Goal: Task Accomplishment & Management: Complete application form

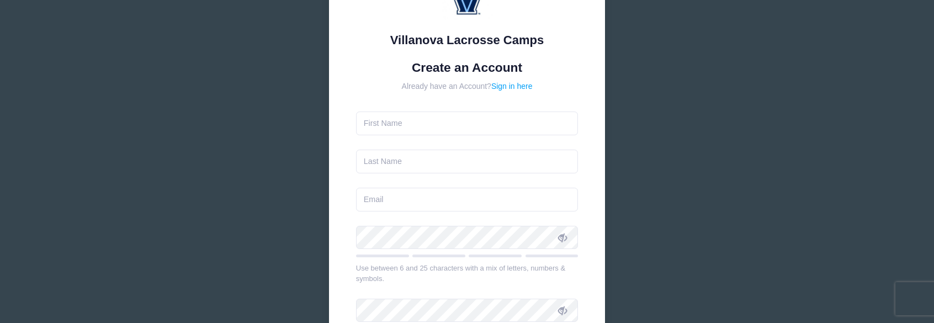
scroll to position [110, 0]
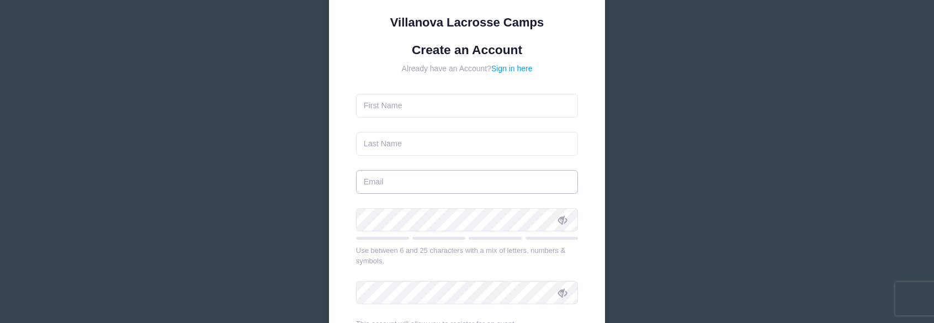
type input "[EMAIL_ADDRESS][DOMAIN_NAME]"
click at [449, 110] on input "text" at bounding box center [467, 106] width 223 height 24
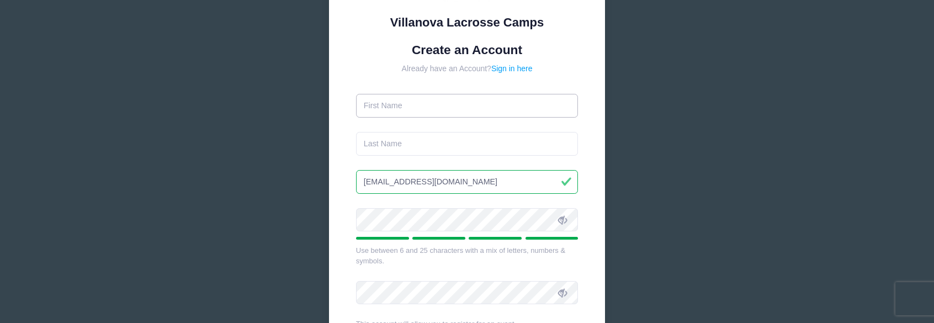
type input "Joshua"
type input "Peyton"
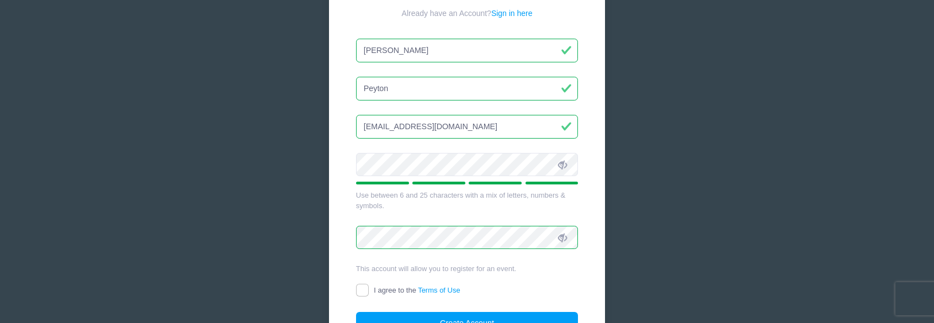
scroll to position [221, 0]
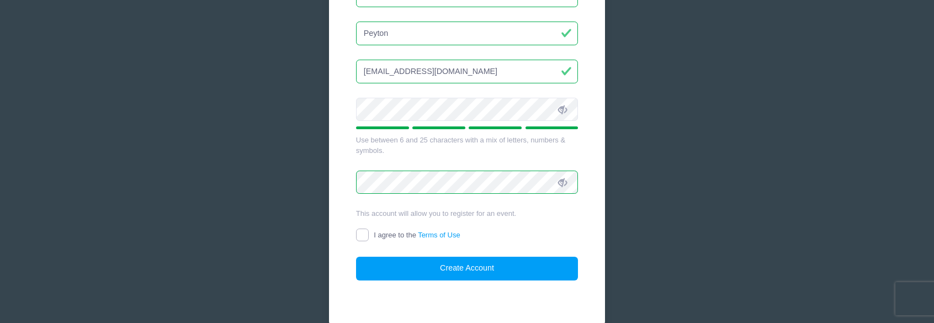
click at [362, 232] on input "I agree to the Terms of Use" at bounding box center [362, 235] width 13 height 13
checkbox input "true"
click at [563, 180] on icon at bounding box center [562, 182] width 9 height 9
click at [562, 105] on icon at bounding box center [562, 109] width 9 height 9
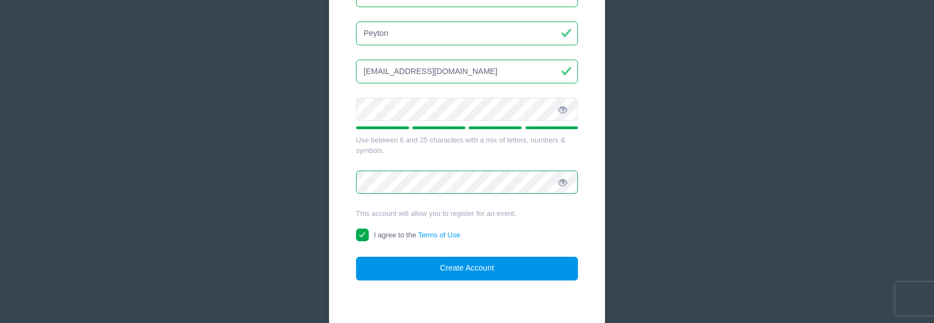
click at [484, 263] on button "Create Account" at bounding box center [467, 269] width 223 height 24
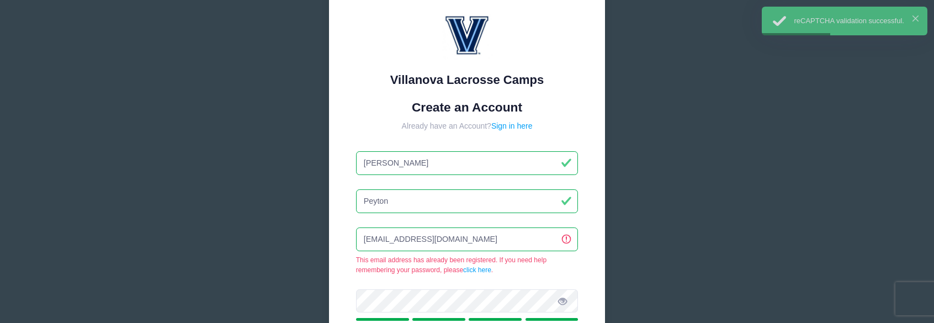
scroll to position [0, 0]
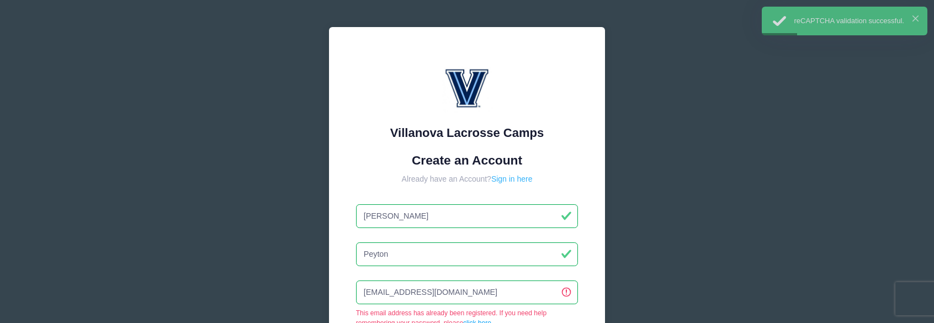
click at [518, 180] on link "Sign in here" at bounding box center [511, 179] width 41 height 9
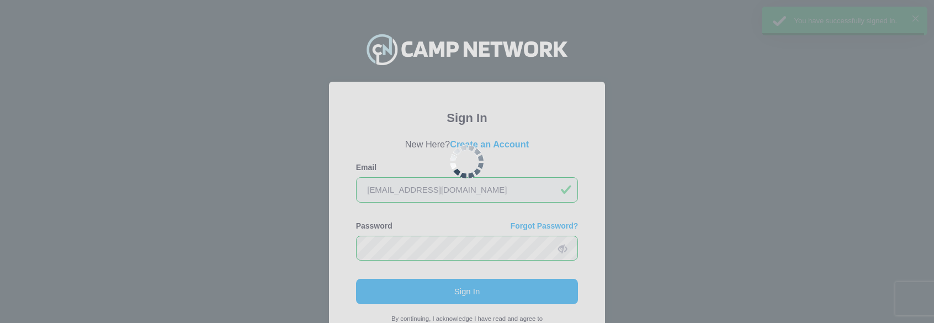
scroll to position [55, 0]
